Goal: Information Seeking & Learning: Compare options

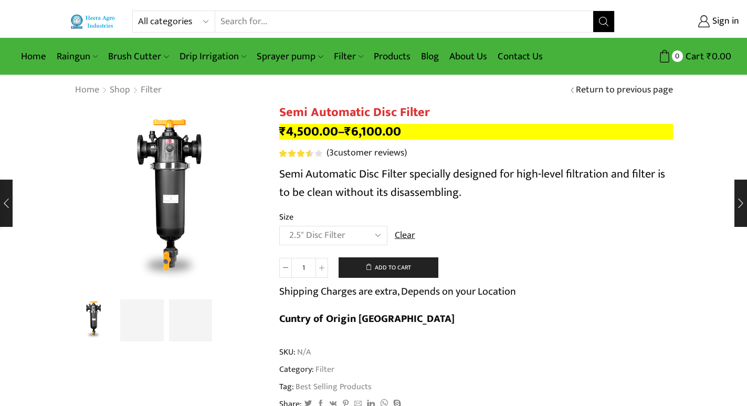
select select "2.5" Disc Filter"
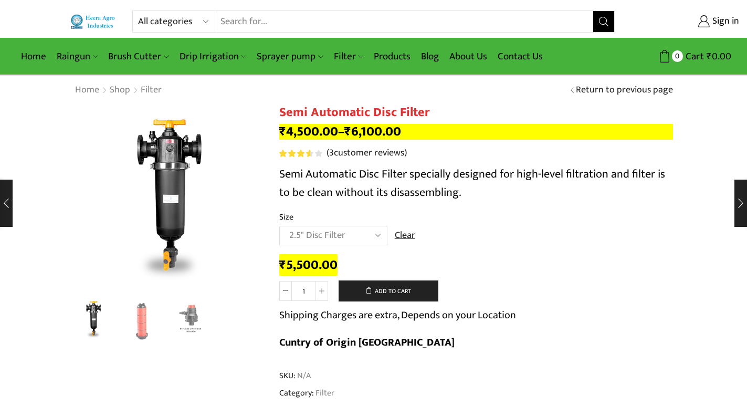
click at [389, 24] on input "Search input" at bounding box center [403, 21] width 377 height 21
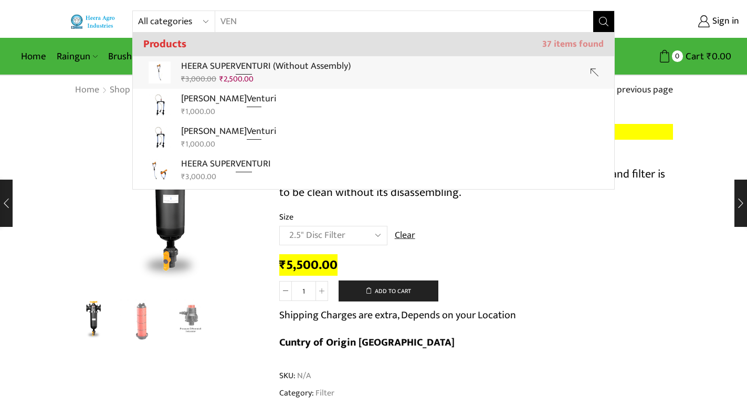
click at [288, 75] on div "₹ 3,000.00 Original price was: ₹3,000.00. ₹ 2,500.00 Current price is: ₹2,500.0…" at bounding box center [266, 79] width 170 height 12
type input "HEERA SUPER VENTURI (Without Assembly)"
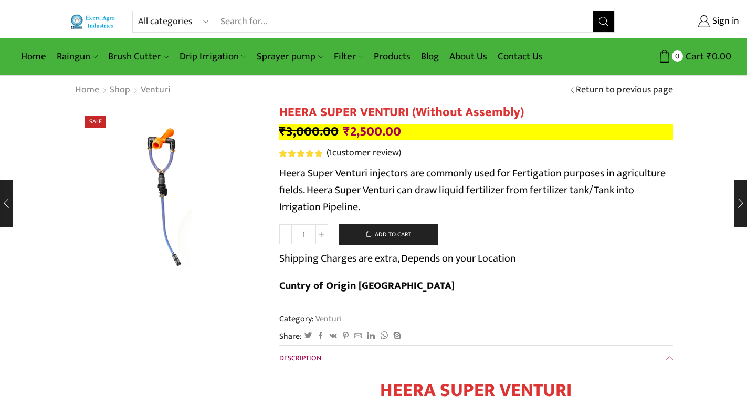
click at [293, 23] on input "Search input" at bounding box center [403, 21] width 377 height 21
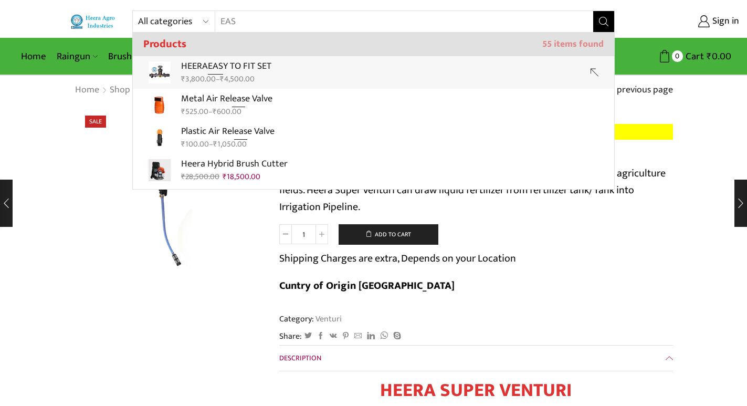
click at [258, 67] on p "HEERA EAS Y TO FIT SET" at bounding box center [226, 66] width 90 height 15
type input "HEERA EASY TO FIT SET"
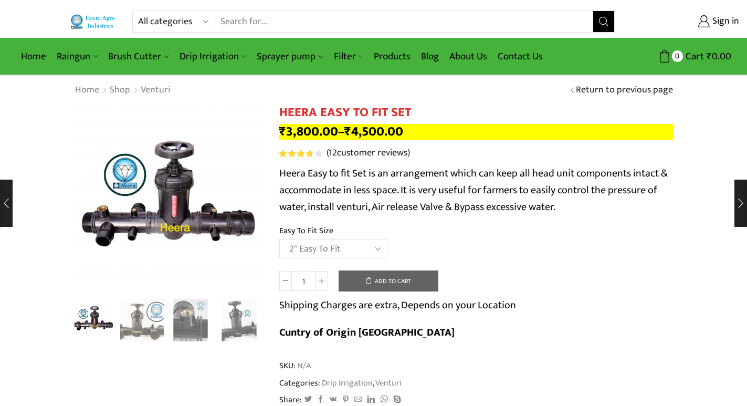
click at [279, 239] on select "Choose an option 2" Easy To Fit 2.5" Easy To Fit 3" Easy To Fit" at bounding box center [333, 248] width 108 height 19
select select "2" Easy To Fit"
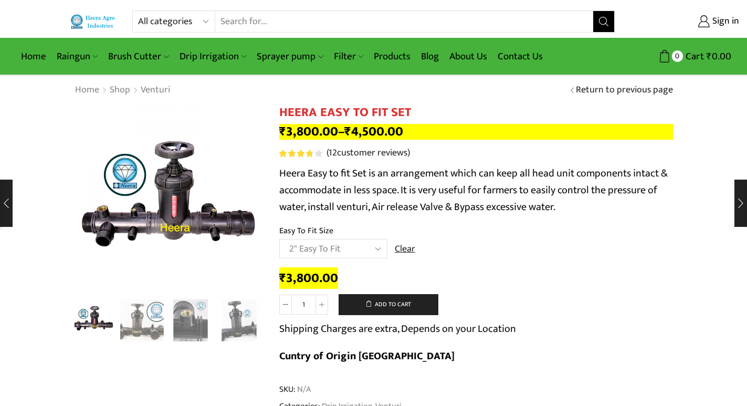
click at [285, 14] on input "Search input" at bounding box center [403, 21] width 377 height 21
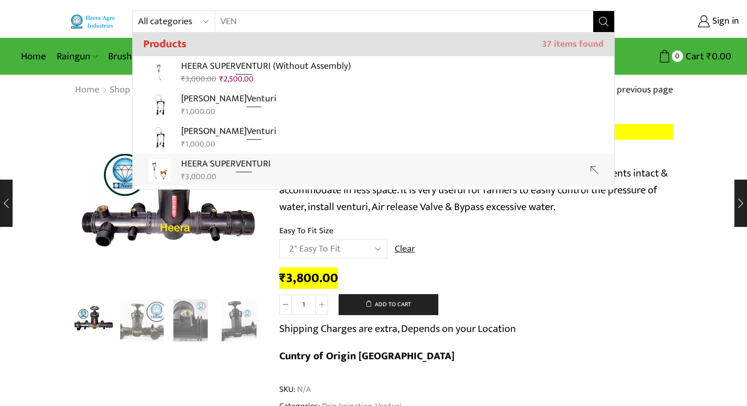
click at [237, 173] on div "₹ 3,000.00" at bounding box center [226, 177] width 90 height 12
type input "HEERA SUPER VENTURI"
